Goal: Task Accomplishment & Management: Manage account settings

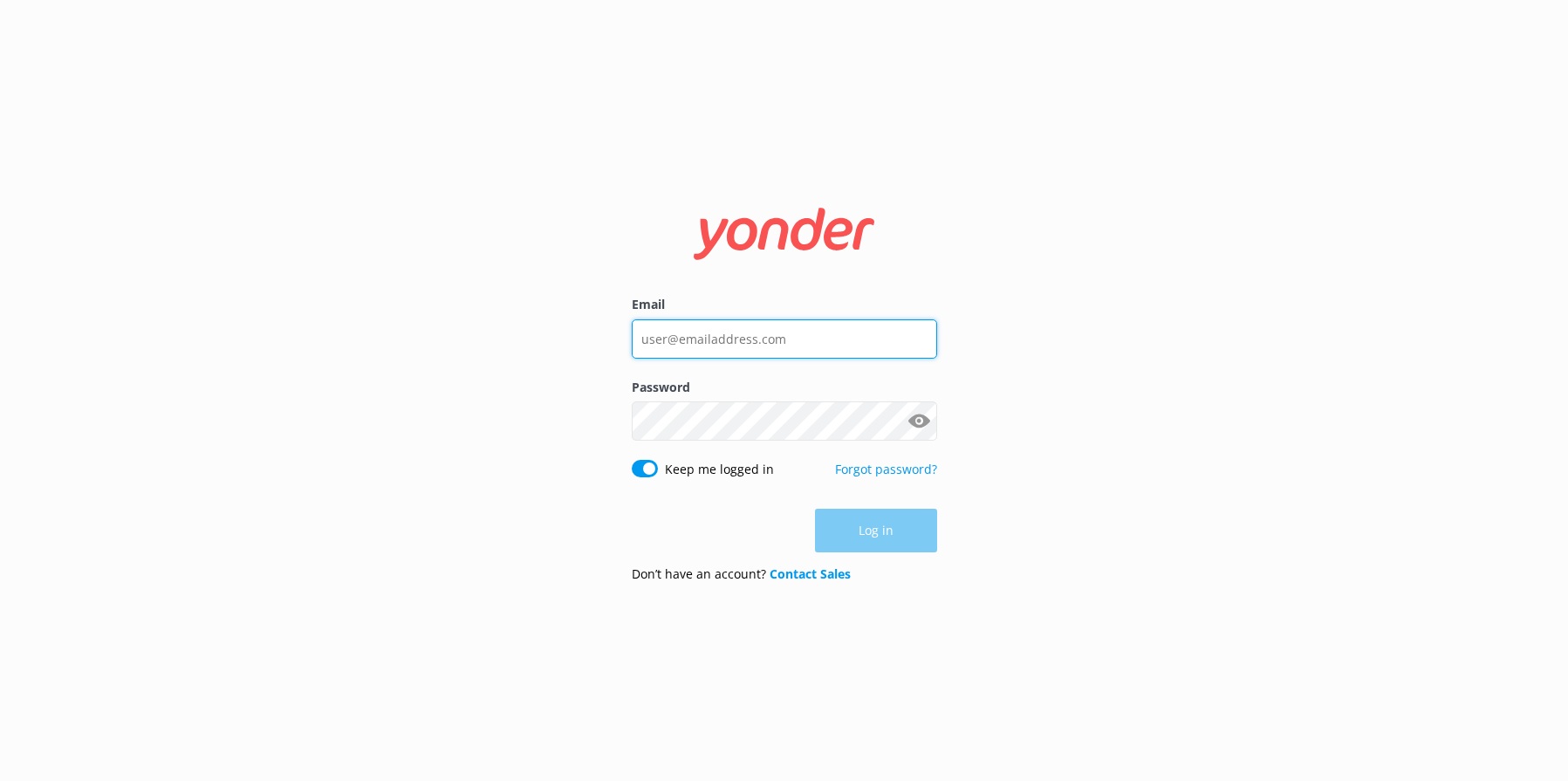
type input "[EMAIL_ADDRESS][DOMAIN_NAME]"
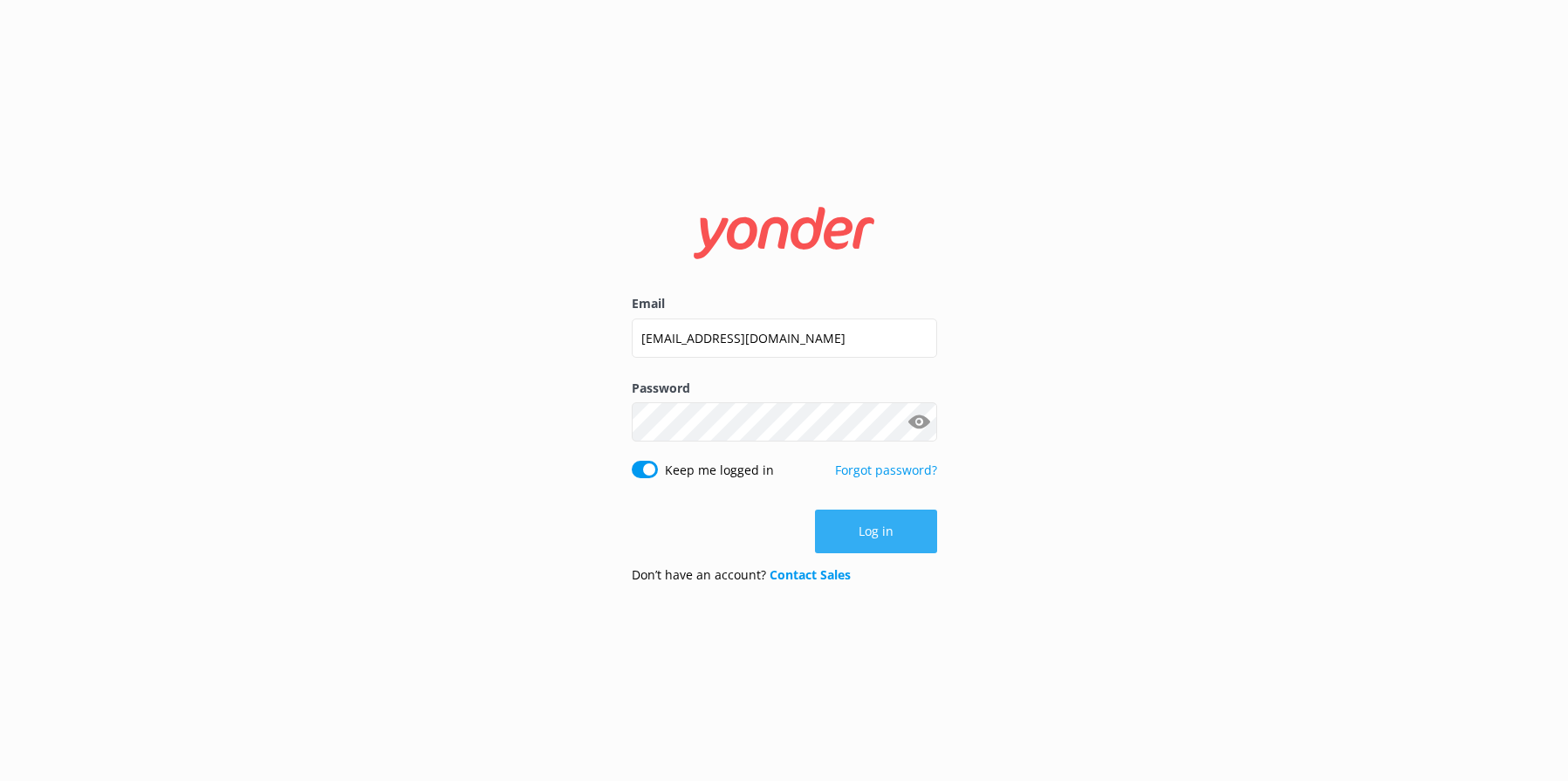
click at [838, 531] on button "Log in" at bounding box center [876, 531] width 122 height 43
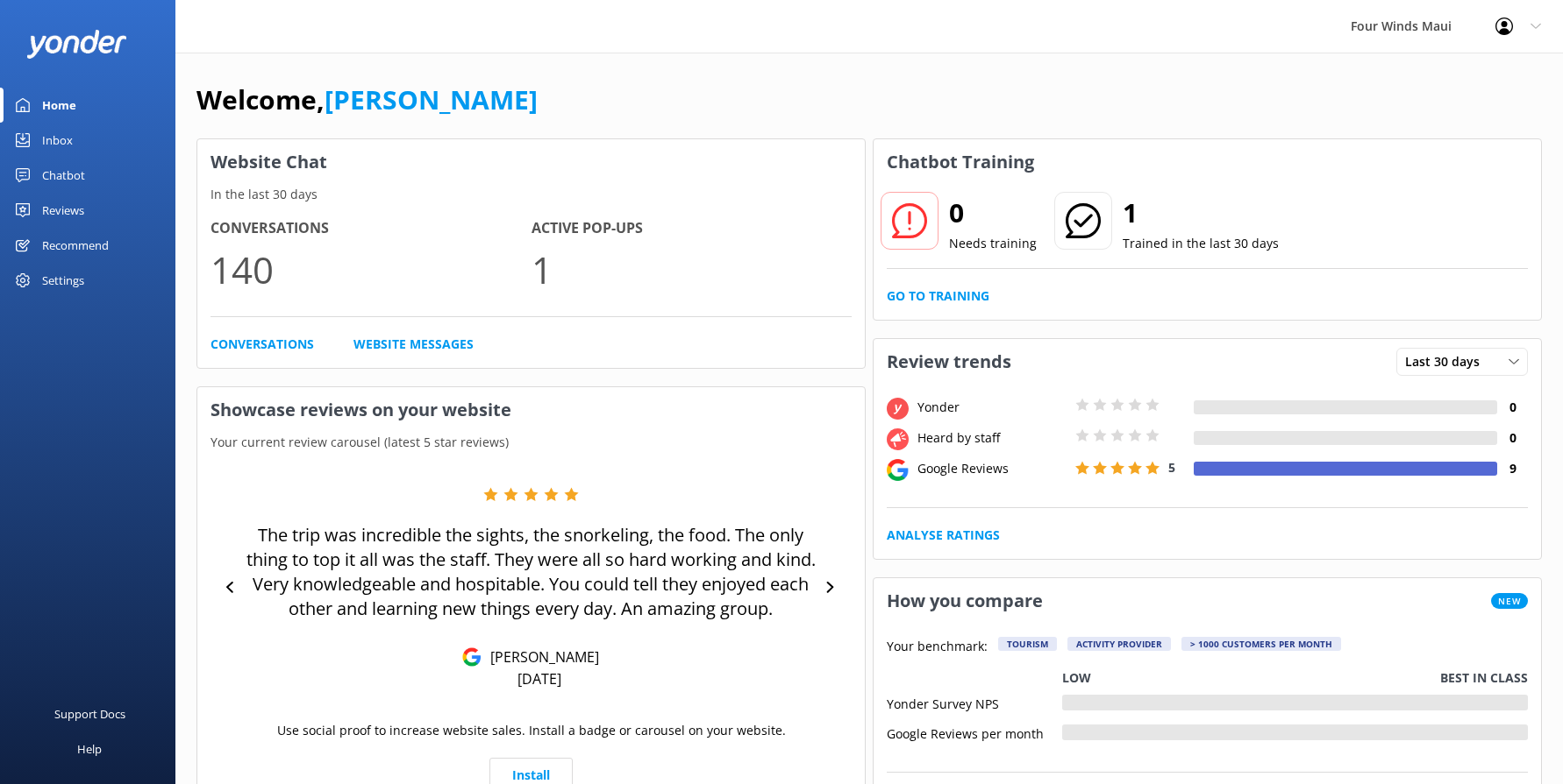
click at [45, 136] on div "Inbox" at bounding box center [57, 140] width 31 height 35
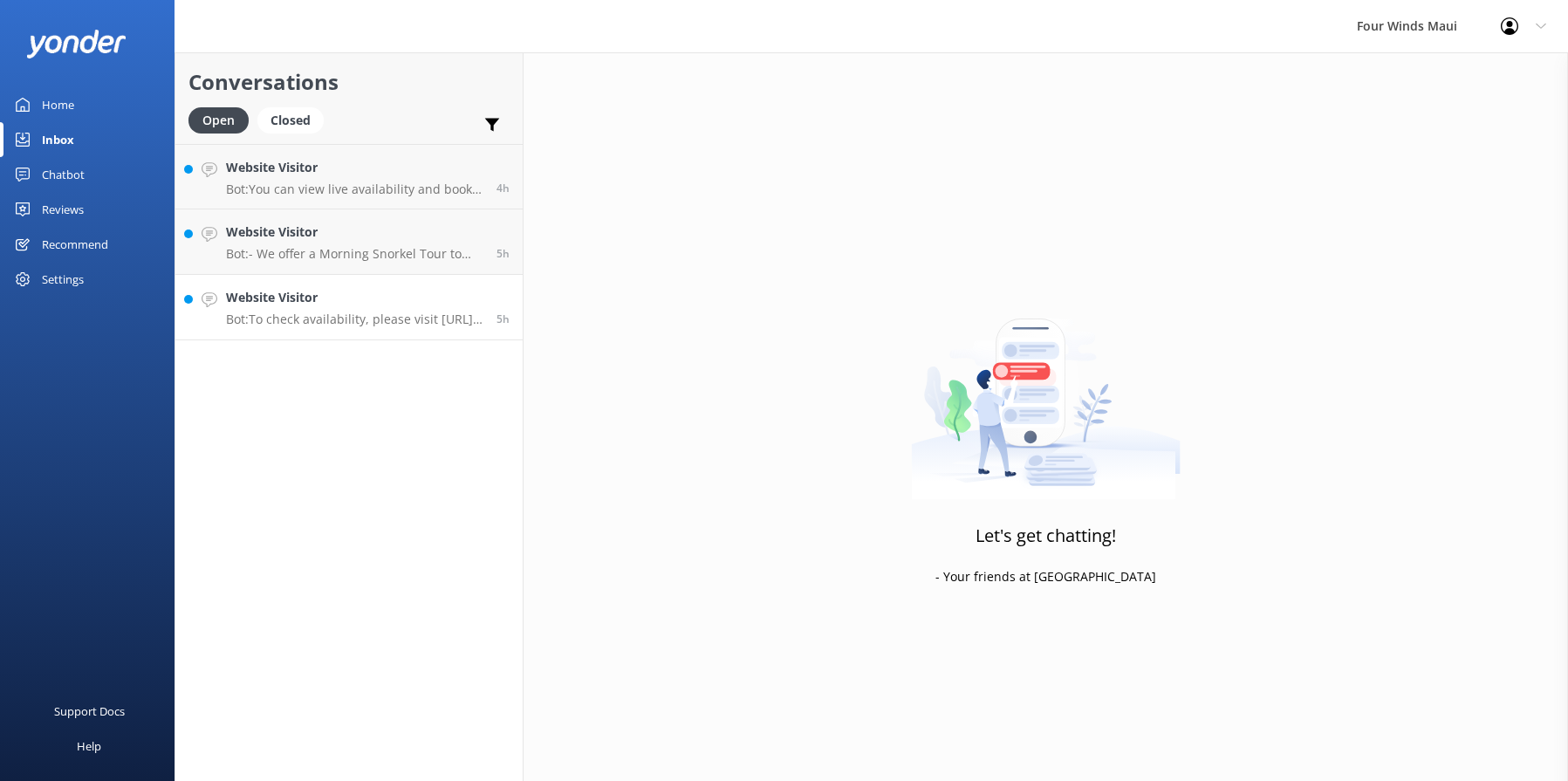
click at [350, 311] on div "Website Visitor Bot: To check availability, please visit [URL][DOMAIN_NAME]." at bounding box center [354, 307] width 258 height 39
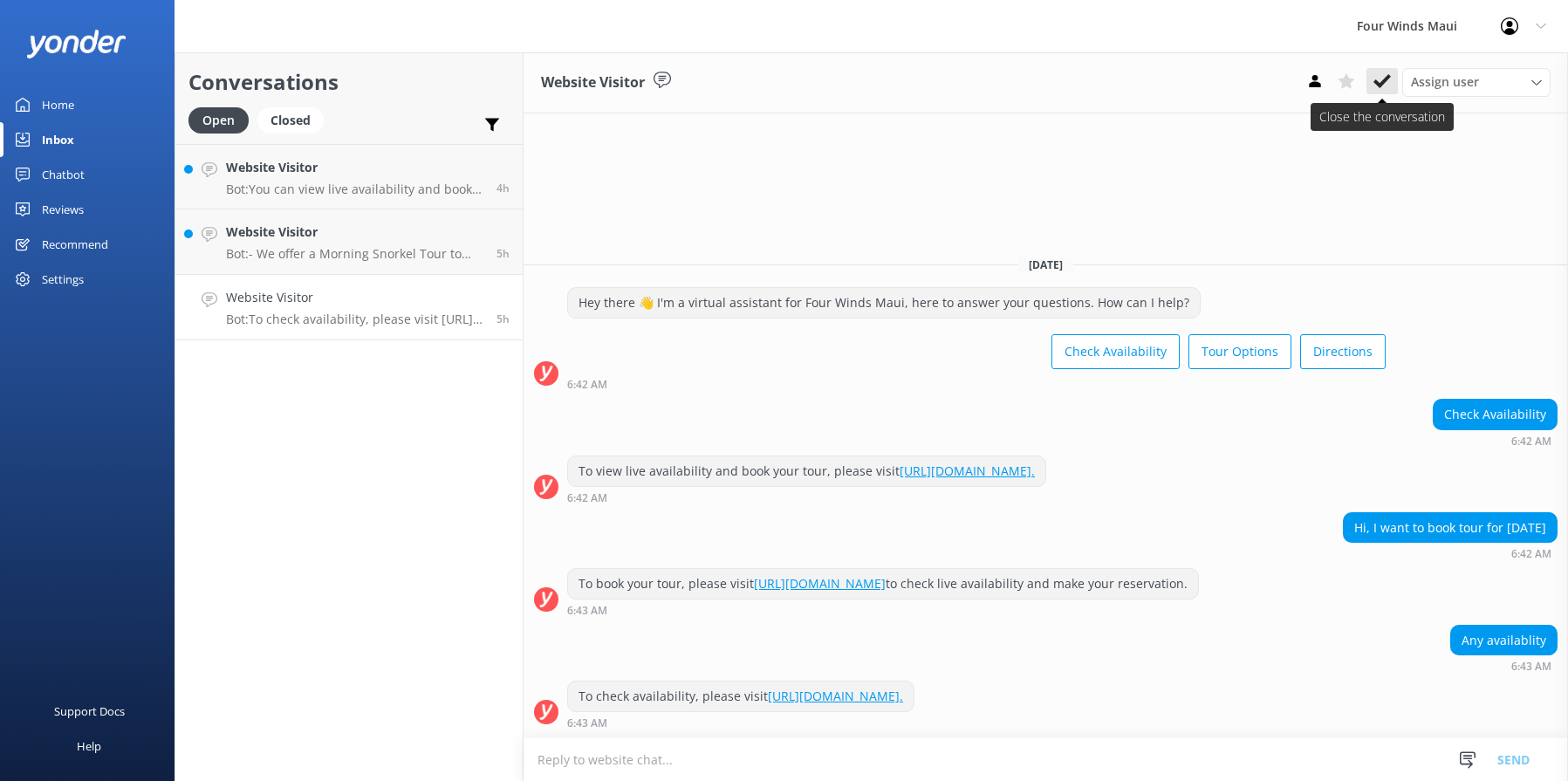
click at [1378, 78] on icon at bounding box center [1382, 81] width 18 height 18
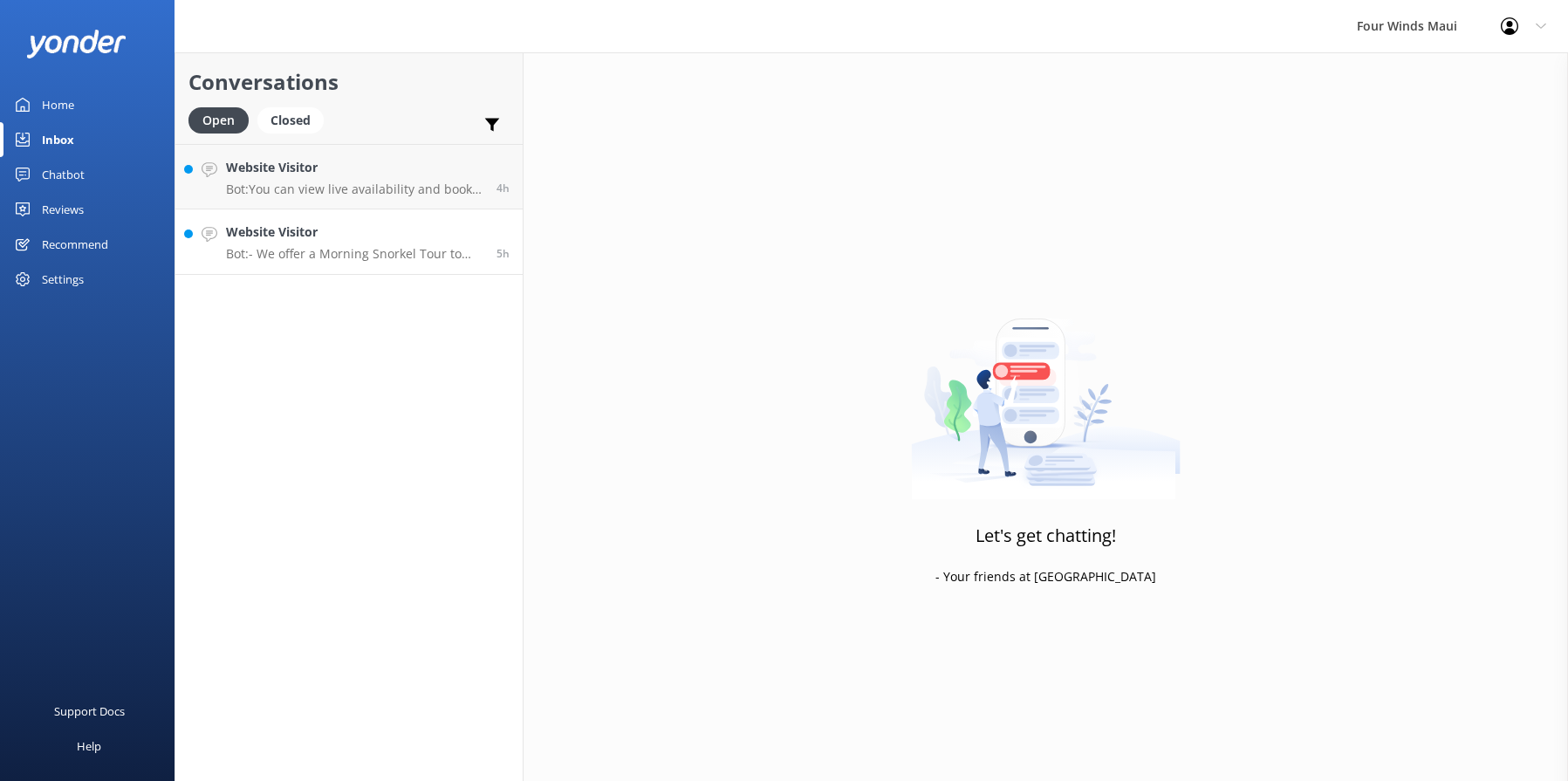
click at [278, 248] on p "Bot: - We offer a Morning Snorkel Tour to Molokini Crater. More details can be …" at bounding box center [354, 254] width 258 height 16
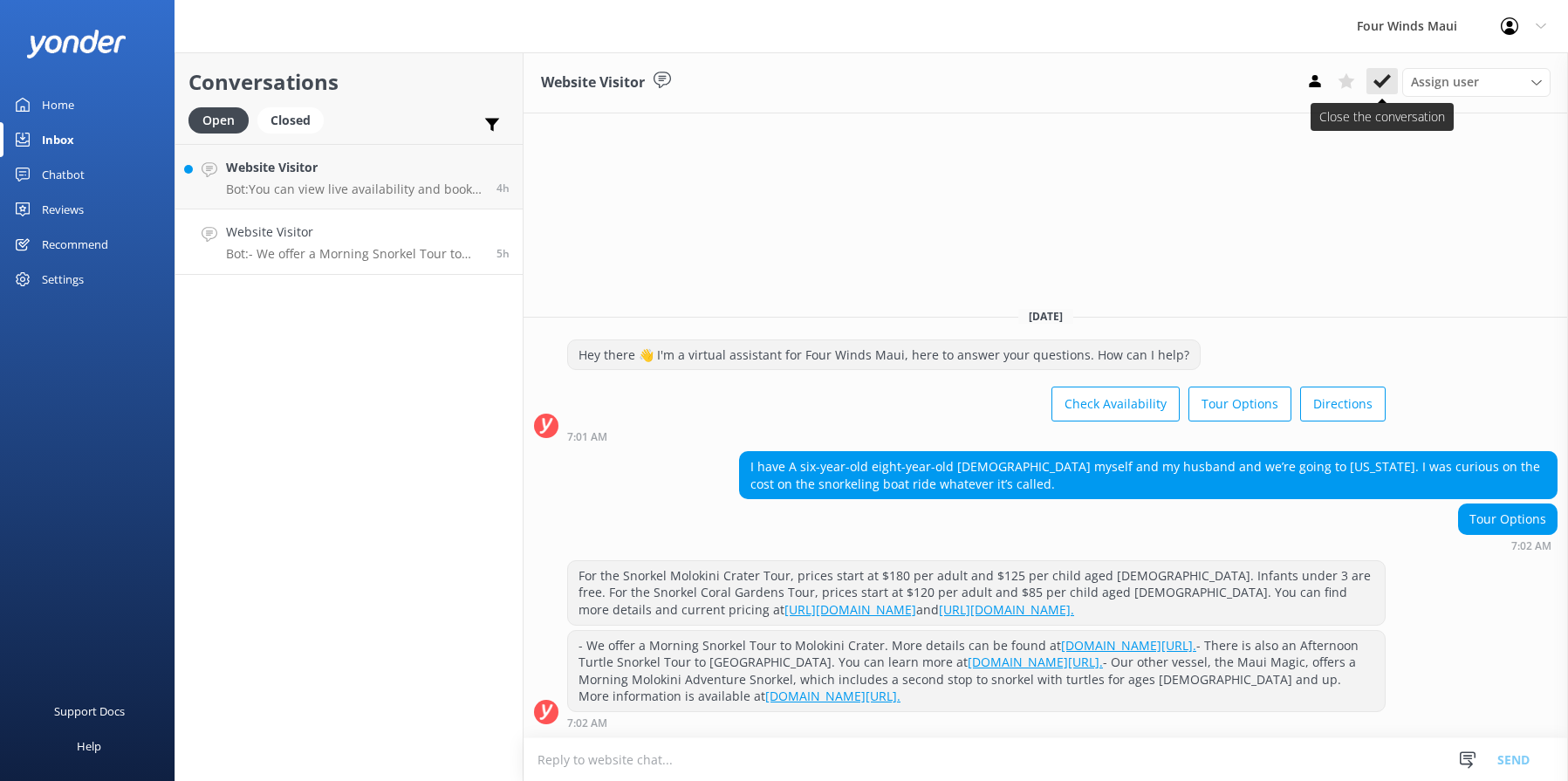
click at [1390, 88] on icon at bounding box center [1382, 81] width 18 height 18
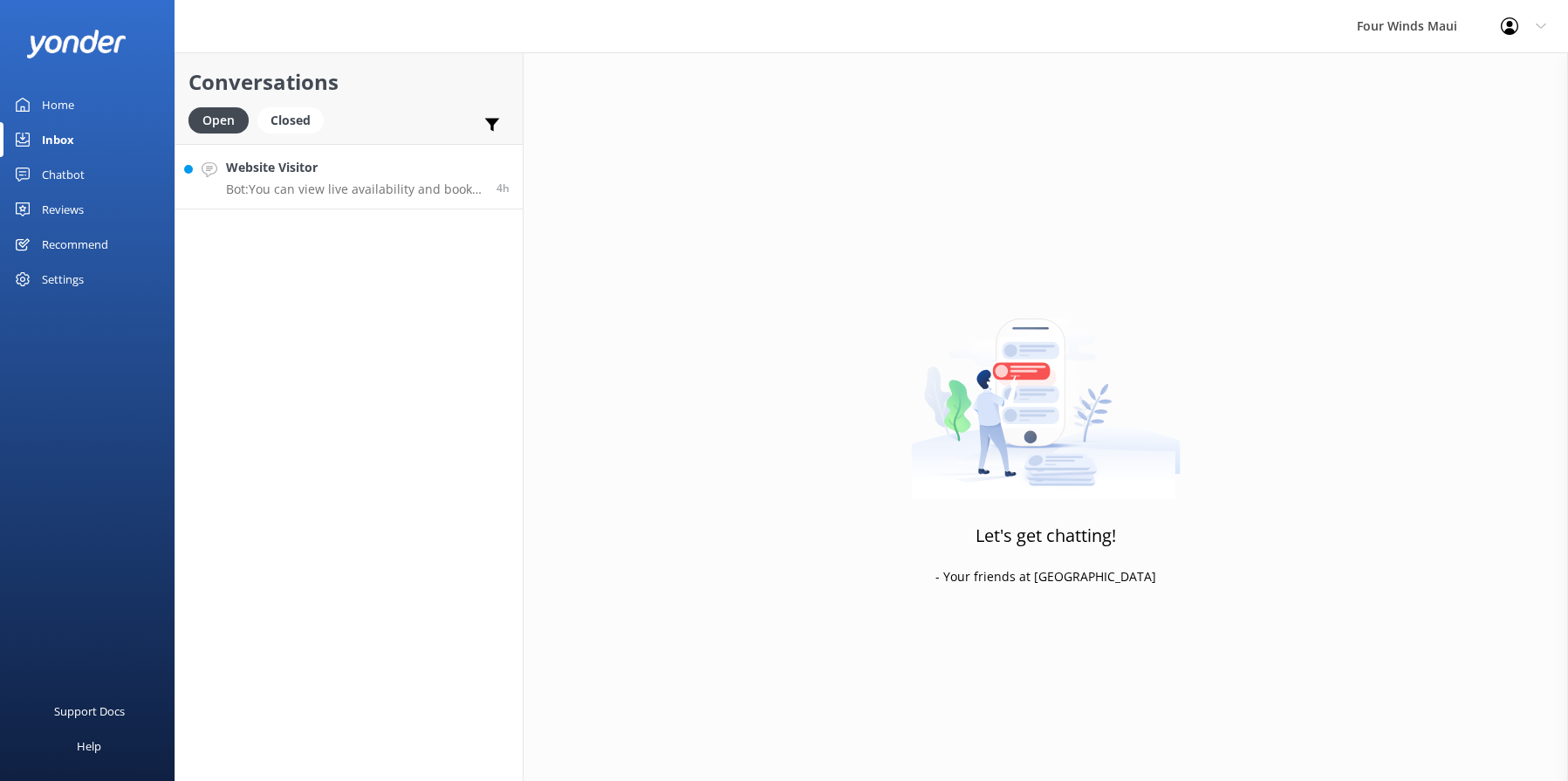
click at [293, 192] on p "Bot: You can view live availability and book the Snorkel Coral Gardens Tour onl…" at bounding box center [354, 190] width 258 height 16
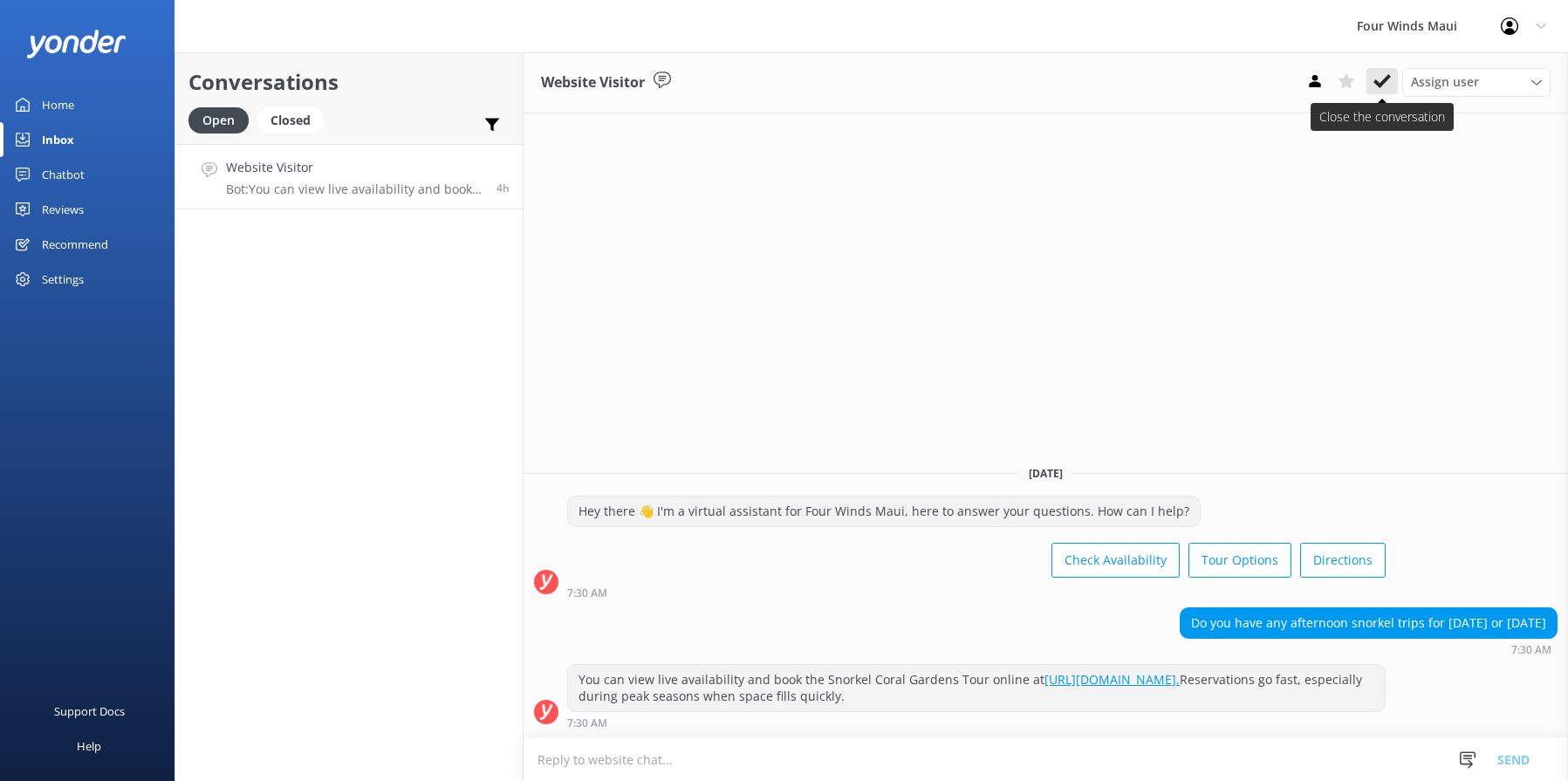
click at [1376, 74] on icon at bounding box center [1382, 81] width 18 height 18
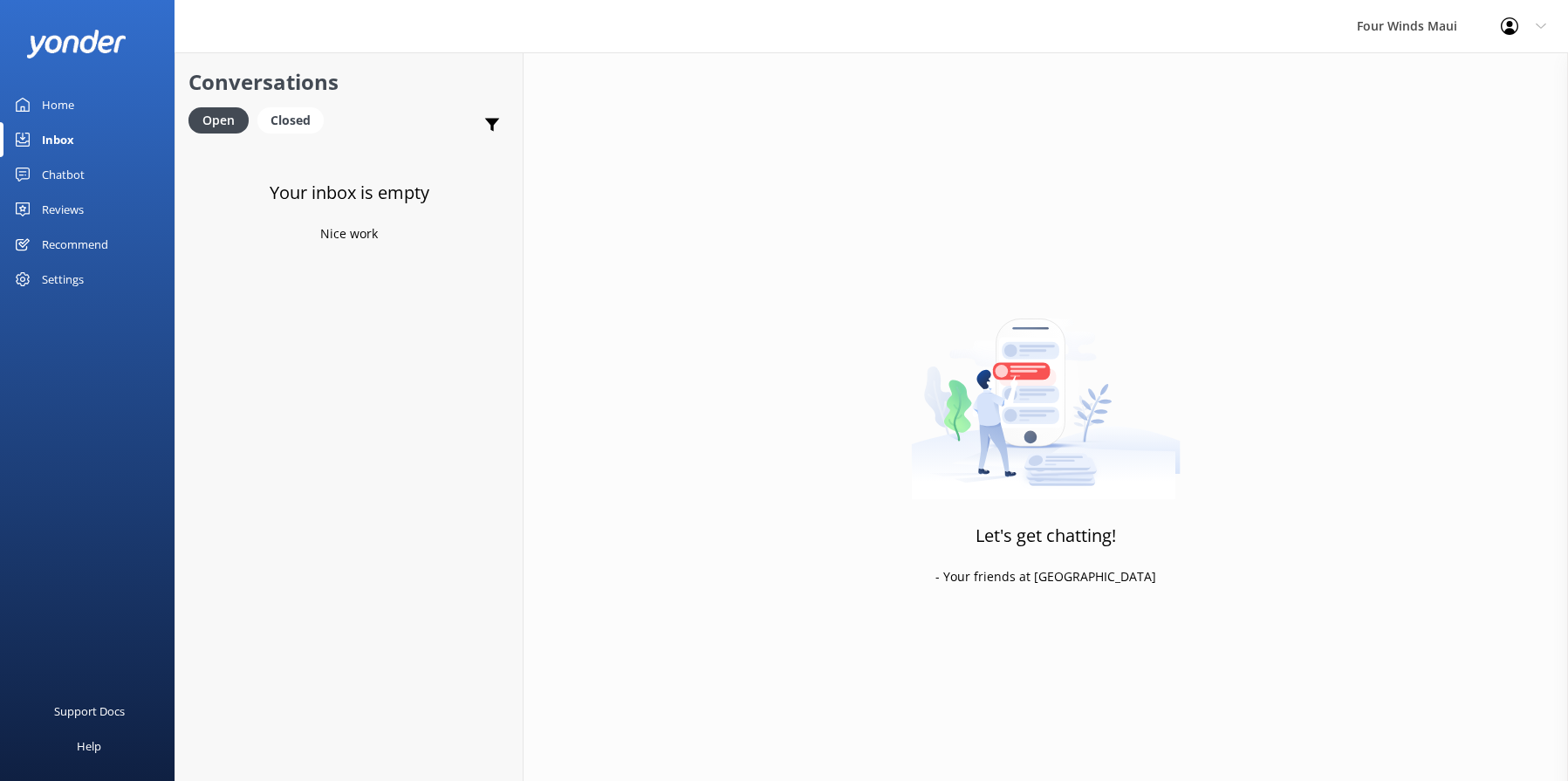
click at [72, 102] on div "Home" at bounding box center [57, 104] width 33 height 35
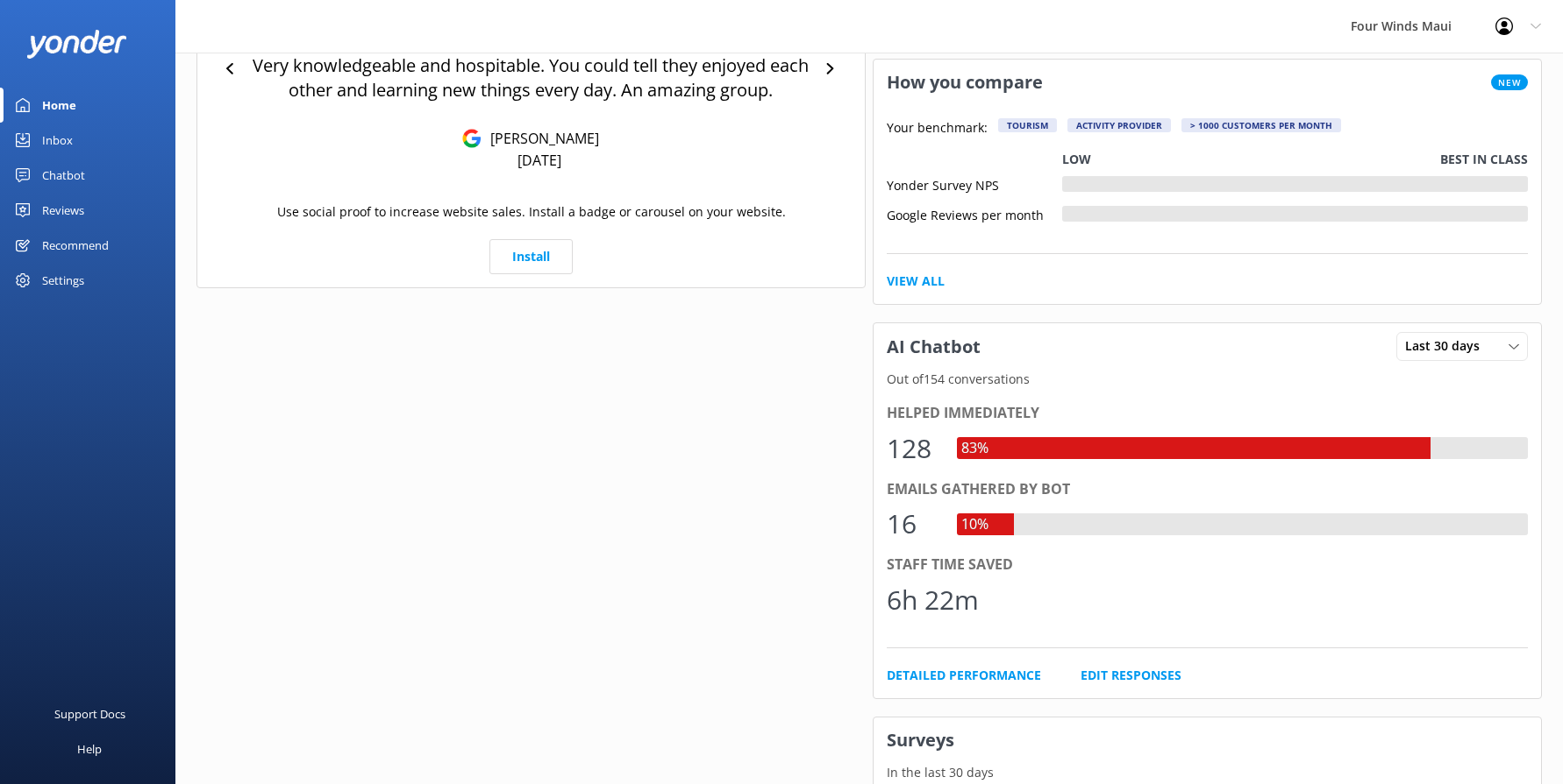
scroll to position [526, 0]
